Goal: Task Accomplishment & Management: Use online tool/utility

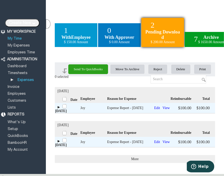
click at [14, 38] on link "My Time" at bounding box center [15, 38] width 16 height 3
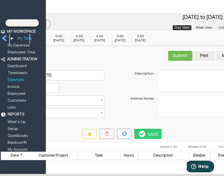
click at [20, 78] on link "Expenses" at bounding box center [16, 79] width 18 height 3
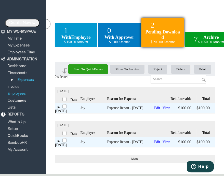
click at [20, 93] on link "Employees" at bounding box center [17, 93] width 20 height 3
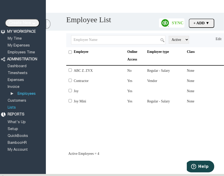
click at [11, 106] on link "Lists" at bounding box center [12, 107] width 10 height 3
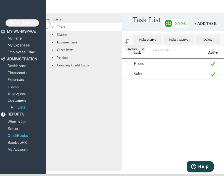
click at [19, 134] on link "QuickBooks" at bounding box center [18, 135] width 22 height 3
click at [22, 134] on link "QuickBooks" at bounding box center [18, 135] width 22 height 3
click at [21, 45] on link "My Expenses" at bounding box center [19, 45] width 24 height 3
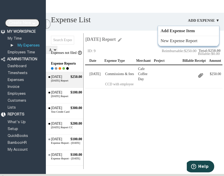
click at [187, 33] on link "Add Expense Item" at bounding box center [188, 31] width 61 height 10
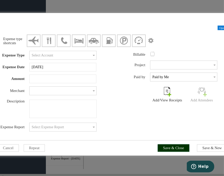
click at [173, 148] on input "Save & Close" at bounding box center [174, 147] width 32 height 7
click at [69, 58] on input "text" at bounding box center [62, 55] width 67 height 9
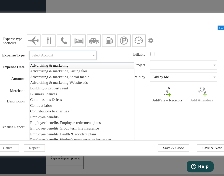
click at [89, 64] on link "Advertising & marketing" at bounding box center [82, 65] width 104 height 6
type input "Advertising & marketing"
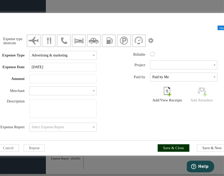
click at [175, 148] on input "Save & Close" at bounding box center [174, 147] width 32 height 7
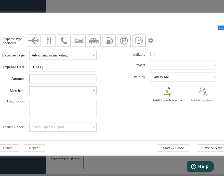
click at [79, 80] on input "text" at bounding box center [62, 78] width 67 height 9
type input "10"
click at [151, 56] on label at bounding box center [153, 54] width 6 height 6
click at [152, 55] on label at bounding box center [153, 54] width 6 height 6
click at [166, 92] on img at bounding box center [167, 89] width 9 height 11
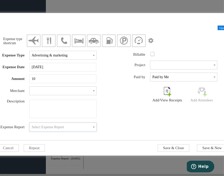
click at [88, 131] on input "text" at bounding box center [62, 126] width 67 height 9
click at [79, 141] on link "File Later" at bounding box center [63, 144] width 66 height 6
type input "File Later"
click at [154, 105] on div "Billable Project Class Paid by" at bounding box center [172, 81] width 120 height 60
click at [172, 92] on div "Add/View Receipts" at bounding box center [167, 93] width 34 height 19
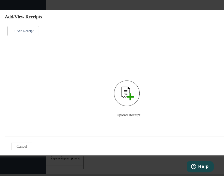
click at [121, 99] on img at bounding box center [126, 93] width 31 height 30
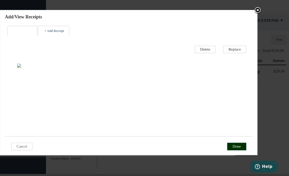
click at [224, 147] on input "Done" at bounding box center [236, 146] width 19 height 7
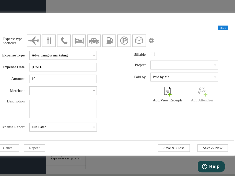
click at [165, 95] on img at bounding box center [167, 89] width 9 height 11
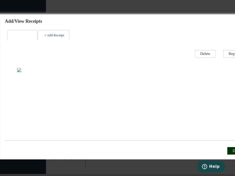
click at [224, 153] on input "Done" at bounding box center [236, 150] width 19 height 7
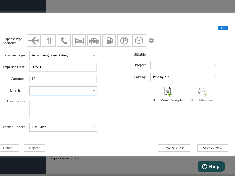
click at [68, 95] on input "text" at bounding box center [62, 90] width 67 height 9
click at [68, 112] on link "Cafe Coffee Day" at bounding box center [63, 112] width 66 height 6
type input "Cafe Coffee Day"
click at [73, 112] on textarea at bounding box center [62, 108] width 67 height 18
type textarea "Hey"
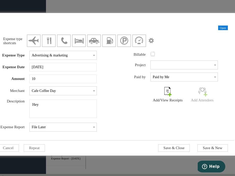
click at [152, 56] on label at bounding box center [153, 54] width 6 height 6
click at [160, 65] on input "text" at bounding box center [183, 64] width 67 height 9
click at [183, 85] on link "Test 2" at bounding box center [184, 86] width 66 height 6
type input "TEST:Test 1:Test 2"
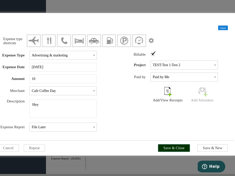
click at [180, 147] on input "Save & Close" at bounding box center [174, 147] width 32 height 7
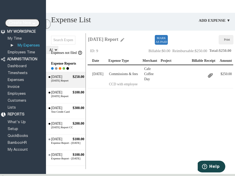
click at [224, 115] on div "Create Report Move Delete ID: 9 Total: $250.00 Reimbursable: $250.00 Billable: …" at bounding box center [160, 108] width 147 height 122
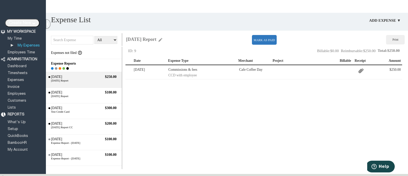
click at [224, 110] on div "Create Report Move Delete ID: 9 Total: $250.00 Reimbursable: $250.00 Billable: …" at bounding box center [266, 108] width 283 height 122
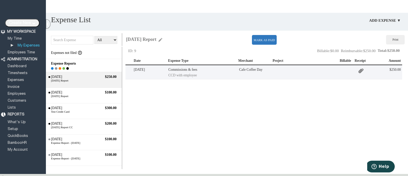
click at [224, 70] on img at bounding box center [361, 70] width 9 height 9
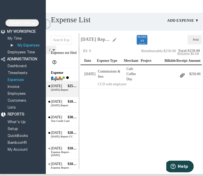
click at [22, 78] on link "Expenses" at bounding box center [16, 79] width 18 height 3
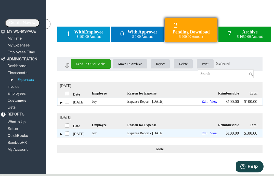
click at [66, 104] on label at bounding box center [68, 101] width 6 height 6
click at [0, 0] on input "checkbox" at bounding box center [0, 0] width 0 height 0
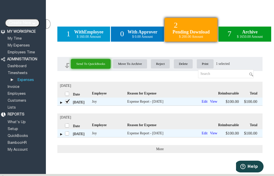
click at [99, 69] on input "Send To QuickBooks" at bounding box center [91, 64] width 40 height 10
